Goal: Information Seeking & Learning: Learn about a topic

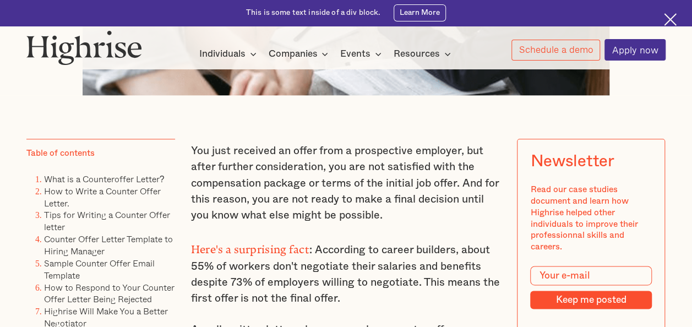
scroll to position [550, 0]
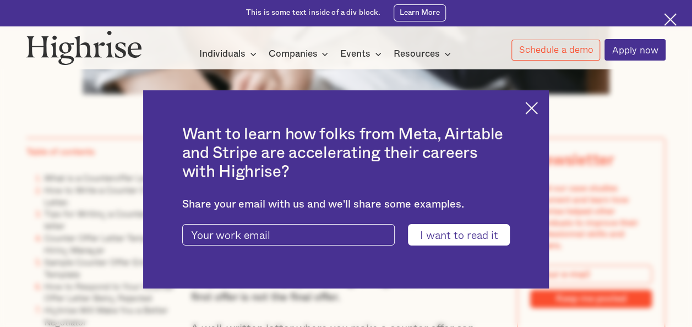
click at [537, 105] on img at bounding box center [531, 108] width 13 height 13
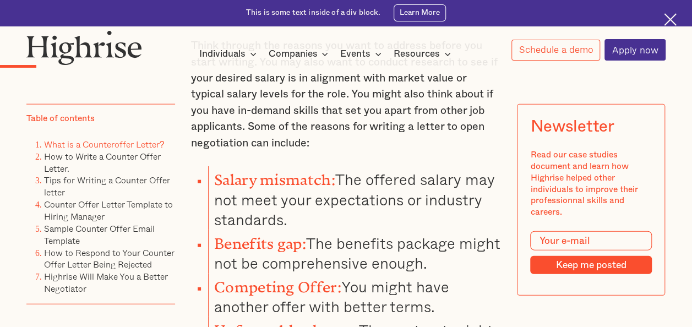
scroll to position [1266, 0]
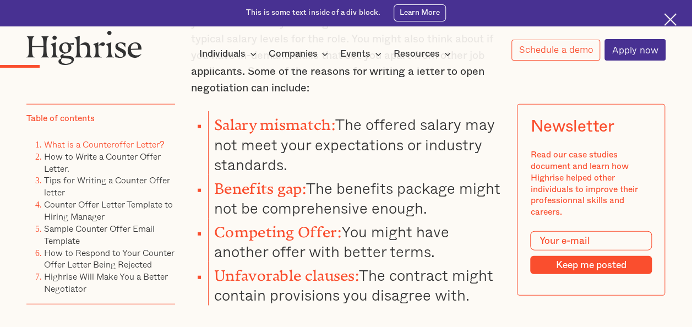
drag, startPoint x: 212, startPoint y: 129, endPoint x: 285, endPoint y: 164, distance: 80.3
click at [285, 164] on li "Salary mismatch: The offered salary may not meet your expectations or industry …" at bounding box center [354, 142] width 293 height 63
copy li "Salary mismatch: The offered salary may not meet your expectations or industry …"
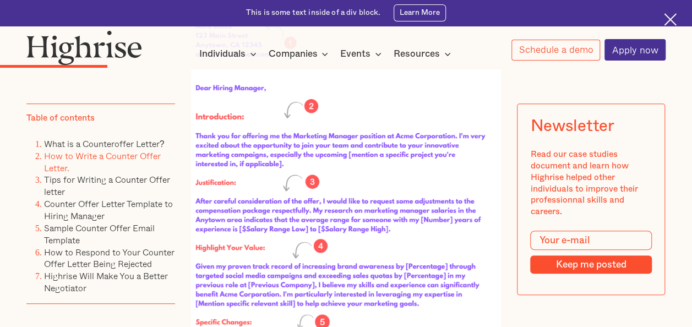
scroll to position [2312, 0]
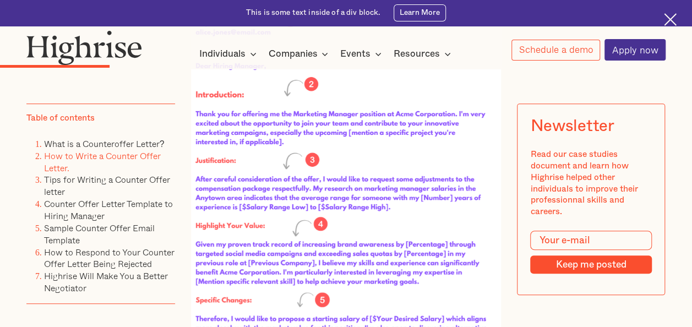
click at [297, 192] on img at bounding box center [346, 229] width 310 height 543
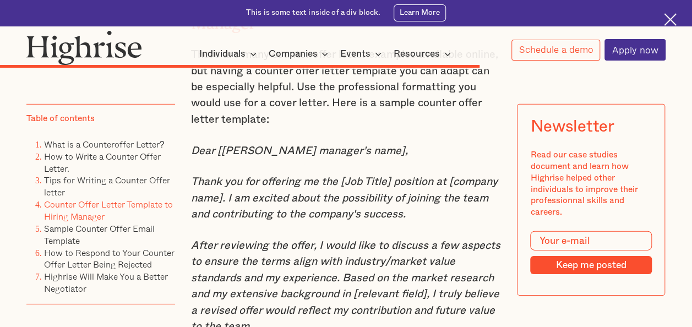
scroll to position [7816, 0]
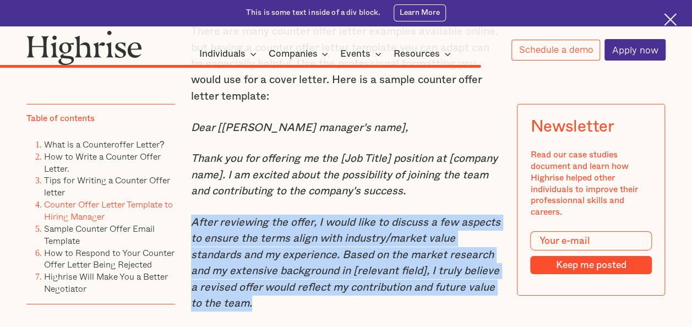
drag, startPoint x: 191, startPoint y: 209, endPoint x: 350, endPoint y: 289, distance: 178.0
click at [350, 289] on p "After reviewing the offer, I would like to discuss a few aspects to ensure the …" at bounding box center [346, 263] width 310 height 97
copy em "After reviewing the offer, I would like to discuss a few aspects to ensure the …"
click at [404, 223] on em "After reviewing the offer, I would like to discuss a few aspects to ensure the …" at bounding box center [345, 263] width 309 height 92
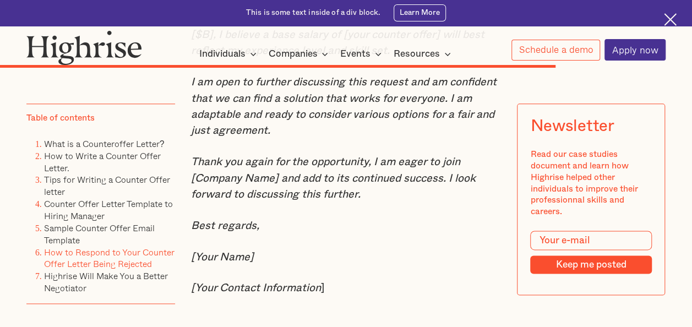
scroll to position [8862, 0]
